Goal: Task Accomplishment & Management: Use online tool/utility

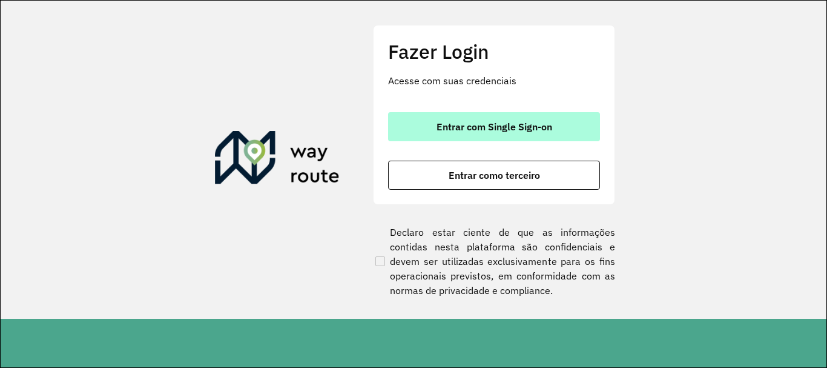
click at [478, 131] on span "Entrar com Single Sign-on" at bounding box center [495, 127] width 116 height 10
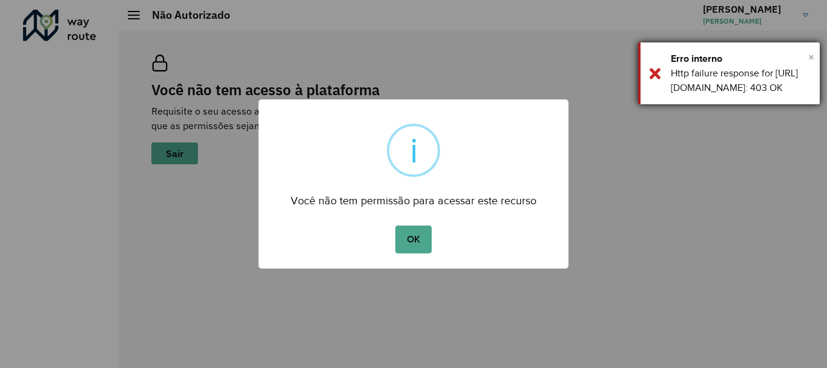
click at [810, 58] on span "×" at bounding box center [811, 57] width 6 height 18
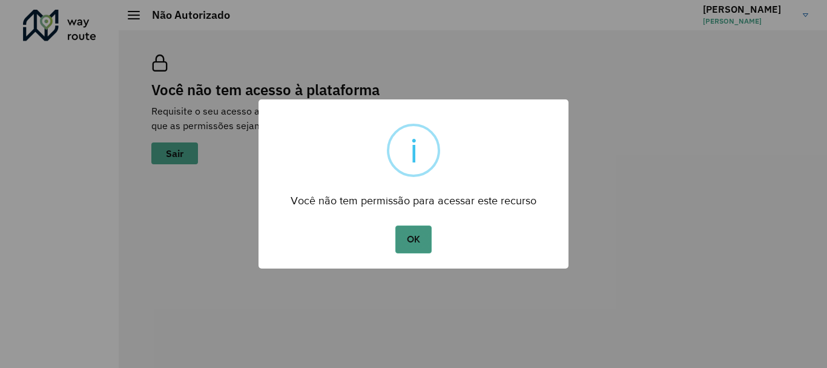
click at [421, 242] on button "OK" at bounding box center [413, 239] width 36 height 28
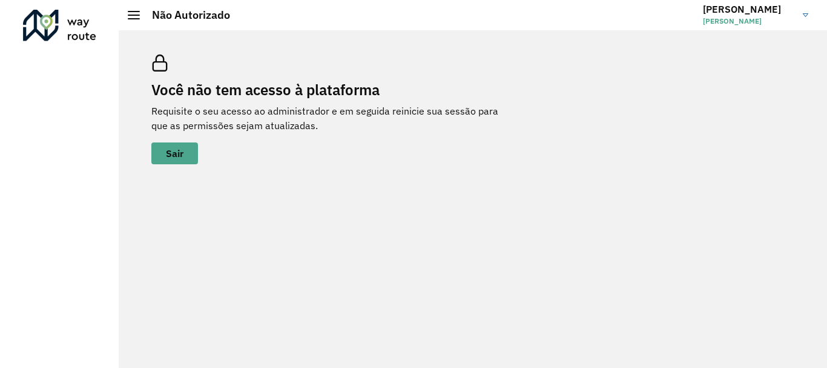
click at [136, 16] on div at bounding box center [134, 15] width 12 height 8
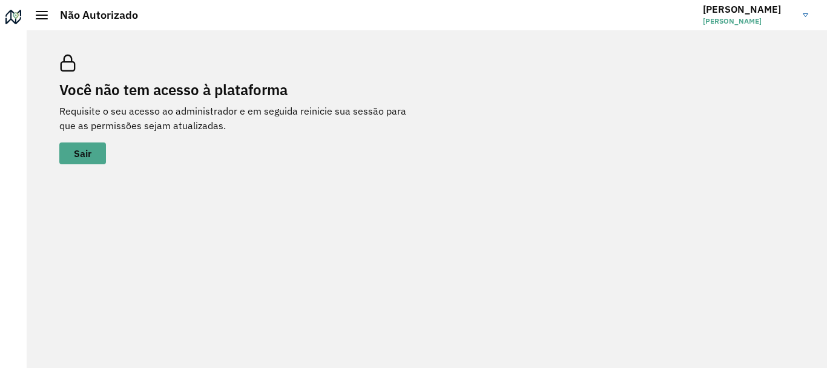
click at [47, 13] on div at bounding box center [42, 15] width 12 height 8
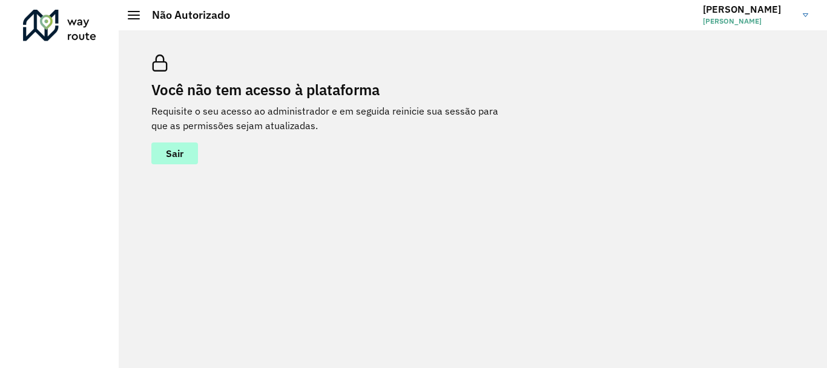
click at [181, 154] on span "Sair" at bounding box center [175, 153] width 18 height 10
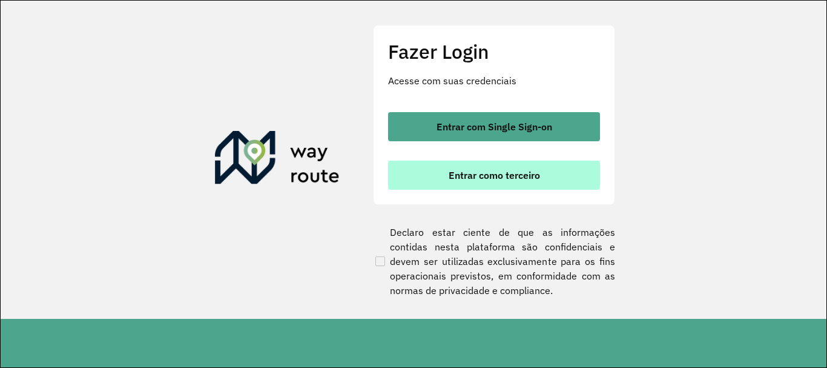
click at [506, 173] on span "Entrar como terceiro" at bounding box center [494, 175] width 91 height 10
